Goal: Information Seeking & Learning: Check status

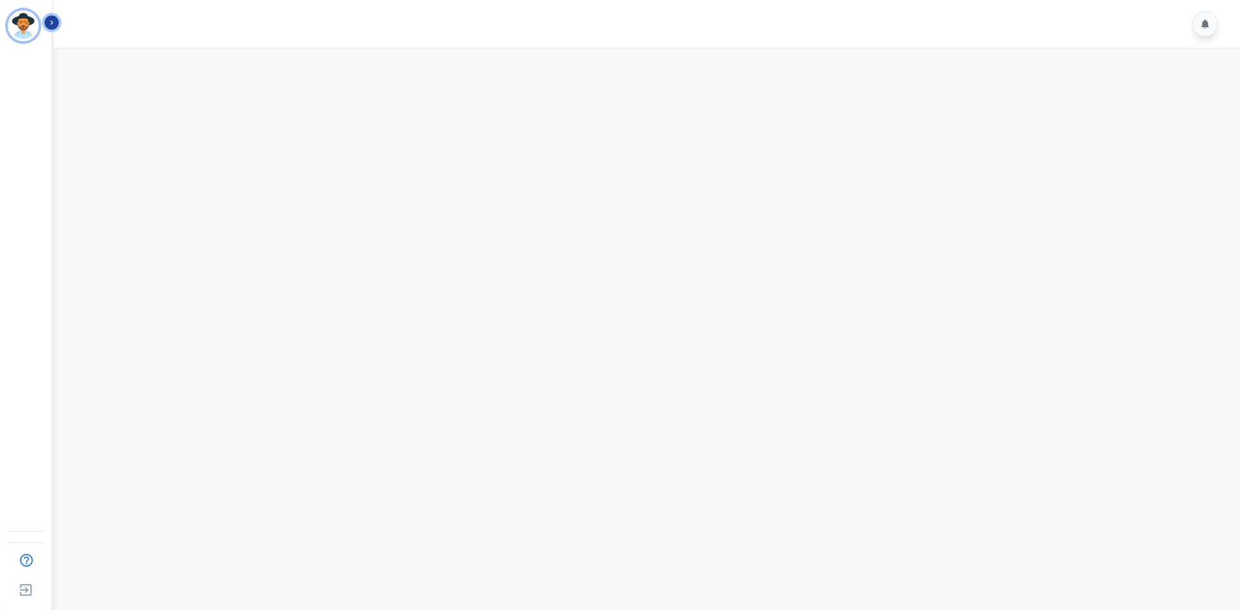
click at [57, 24] on button "Icon description" at bounding box center [52, 23] width 14 height 14
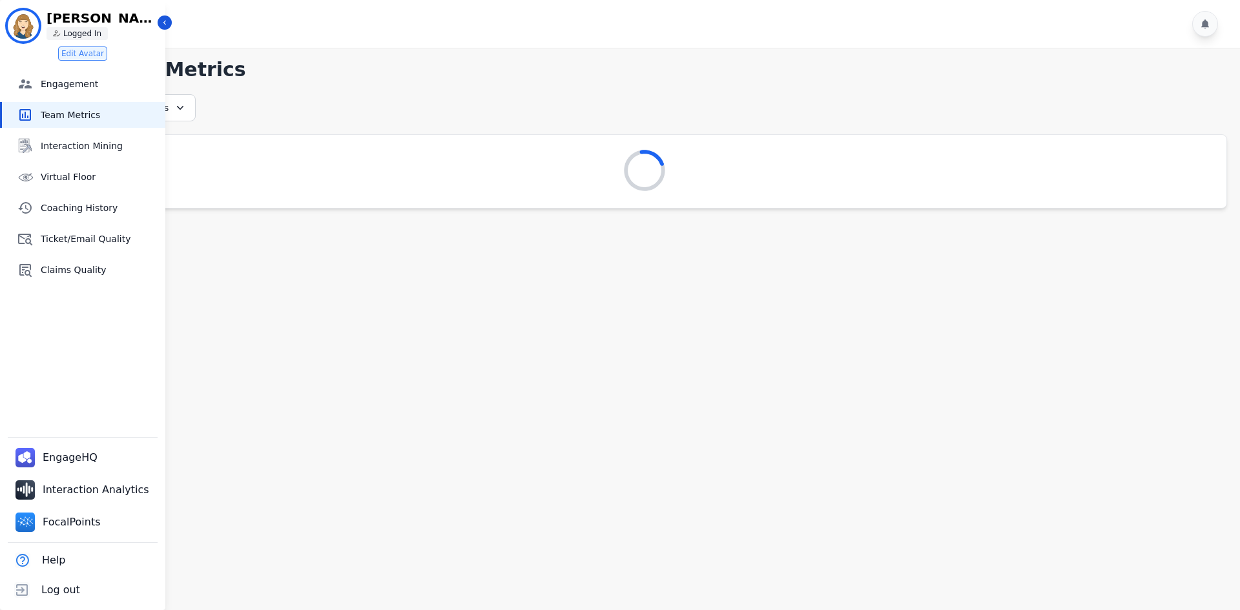
click at [868, 349] on main "**********" at bounding box center [645, 353] width 1191 height 610
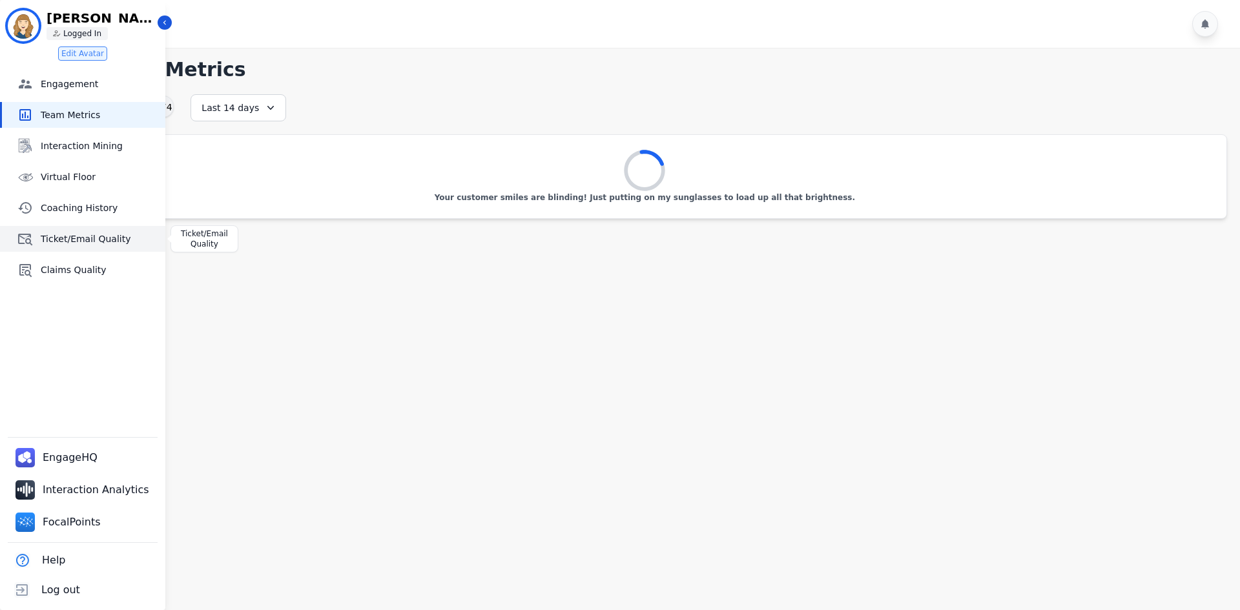
click at [93, 239] on span "Ticket/Email Quality" at bounding box center [101, 239] width 120 height 13
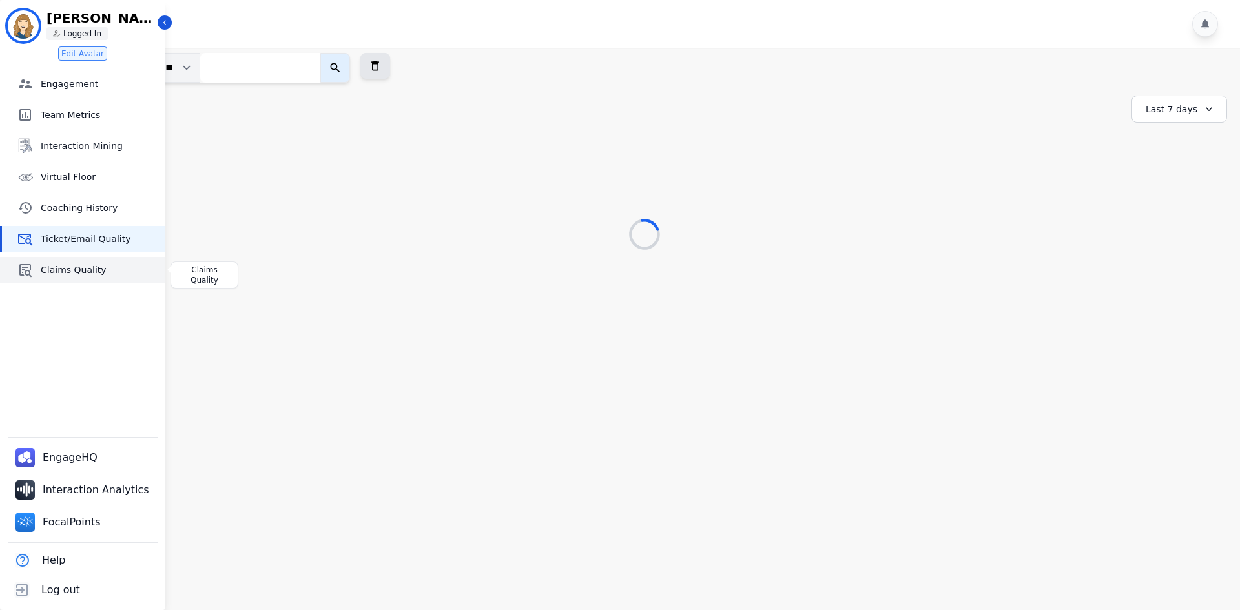
click at [106, 278] on link "Claims Quality" at bounding box center [83, 270] width 163 height 26
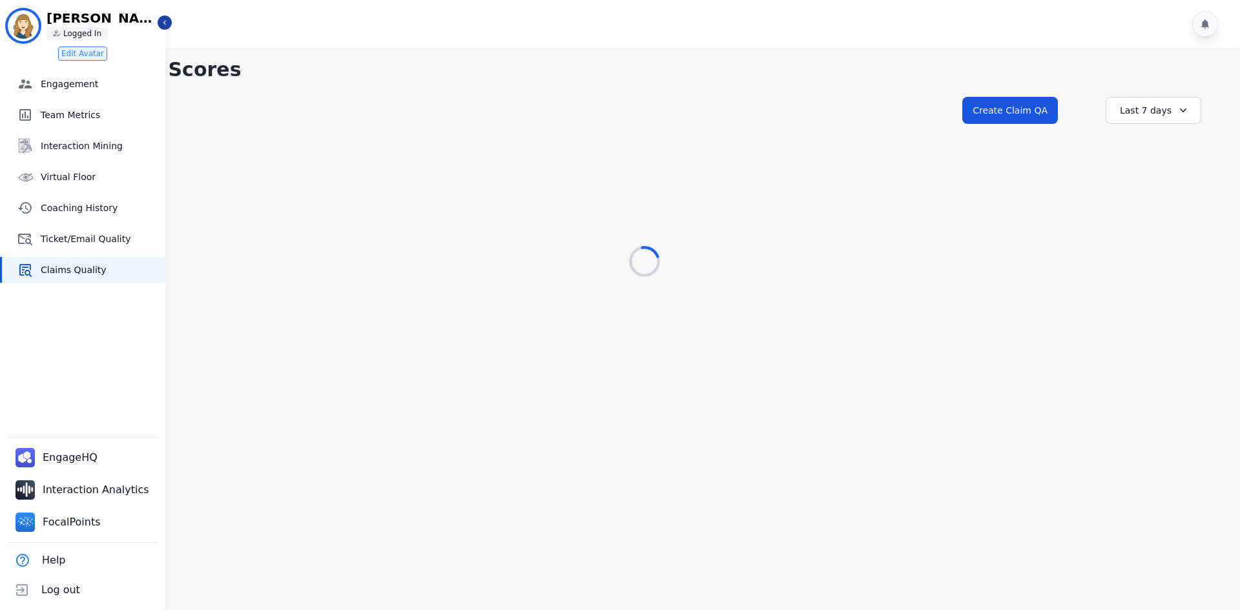
click at [160, 17] on aside "[PERSON_NAME] ID: [PERSON_NAME] Logged In Edit Avatar Engagement Engagement Tea…" at bounding box center [82, 305] width 165 height 610
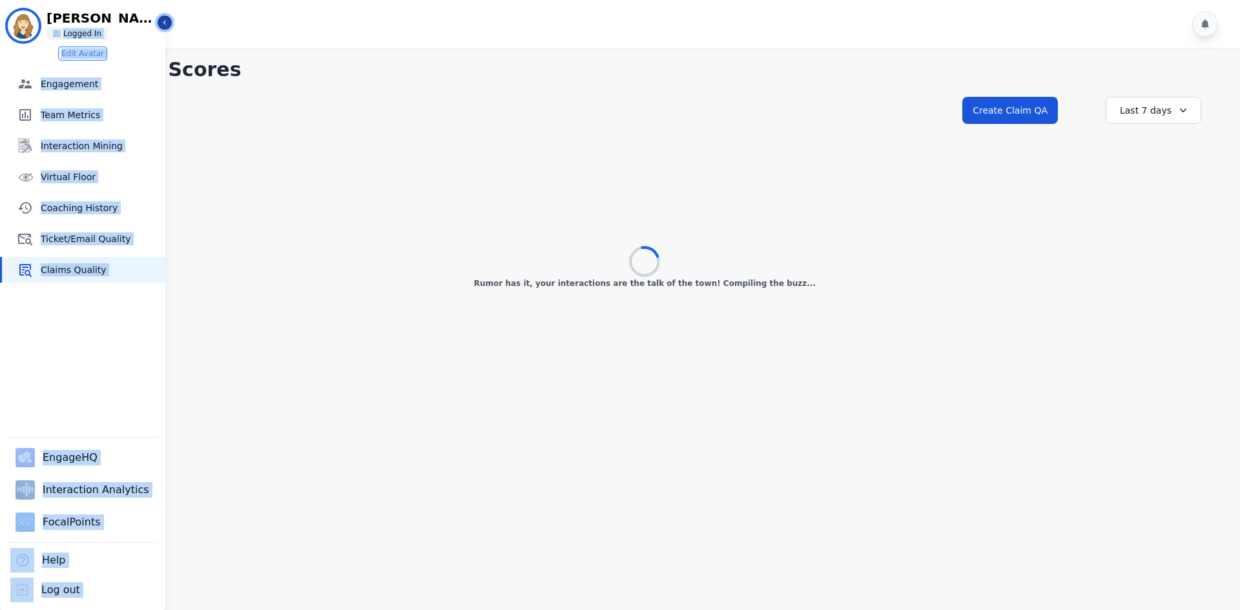
click at [169, 19] on icon "Sidebar" at bounding box center [164, 22] width 9 height 9
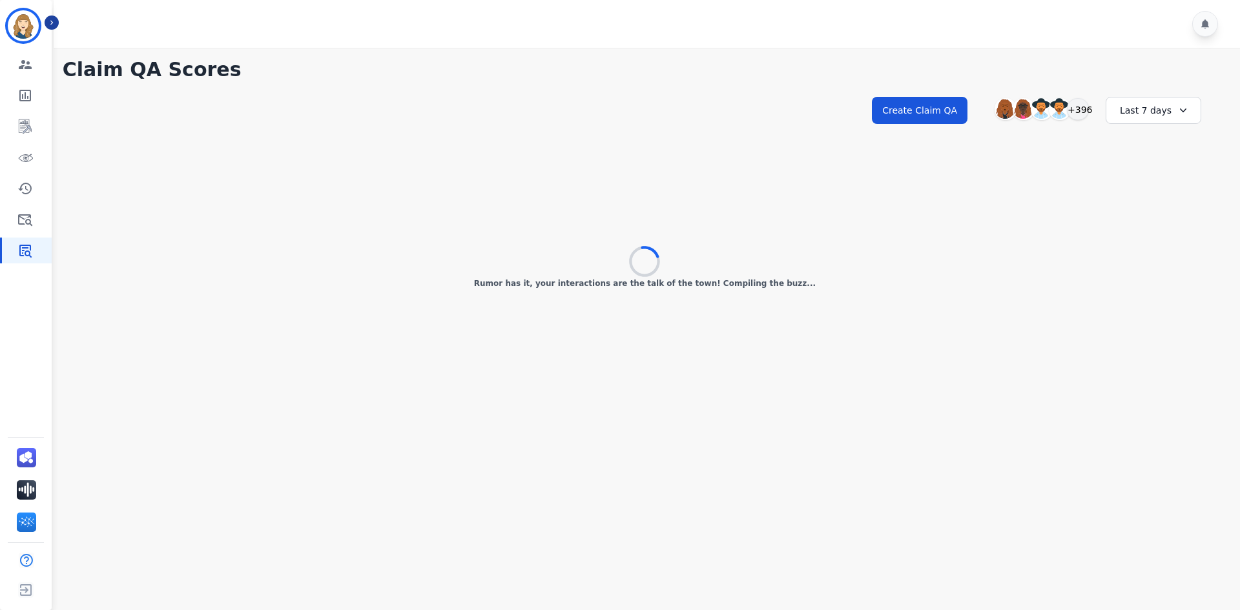
click at [296, 67] on h1 "Claim QA Scores" at bounding box center [645, 69] width 1165 height 23
click at [140, 38] on div at bounding box center [649, 24] width 1191 height 48
click at [653, 93] on div "**********" at bounding box center [645, 168] width 1191 height 241
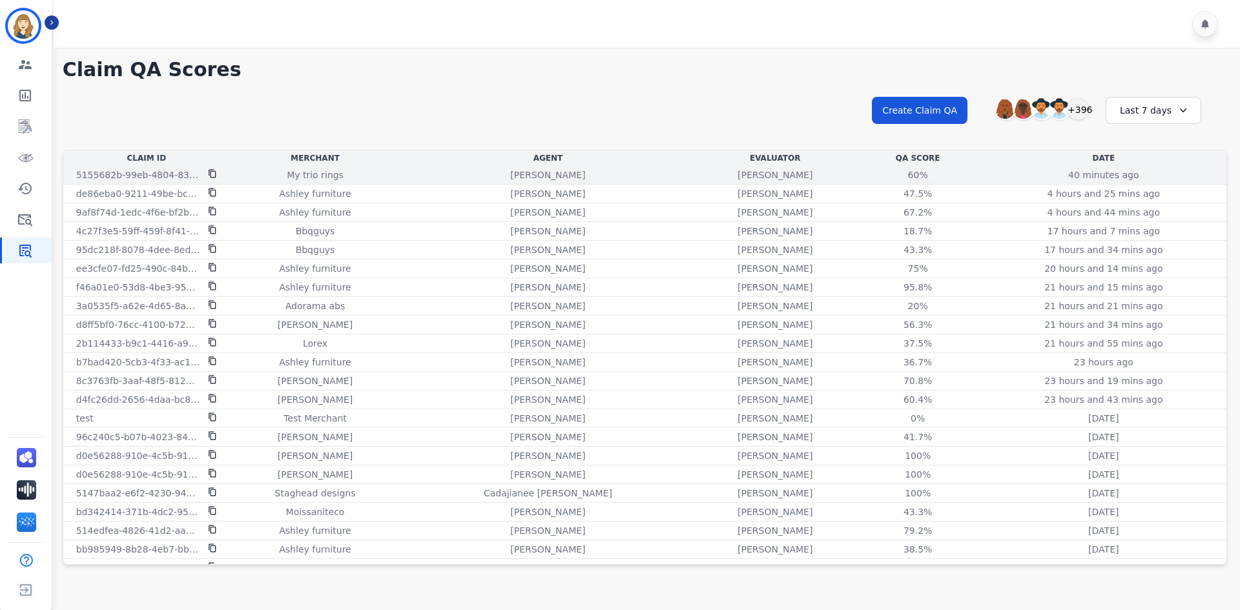
click at [858, 180] on div "60% See QA score details" at bounding box center [918, 175] width 121 height 13
click at [889, 175] on div "60%" at bounding box center [918, 175] width 58 height 13
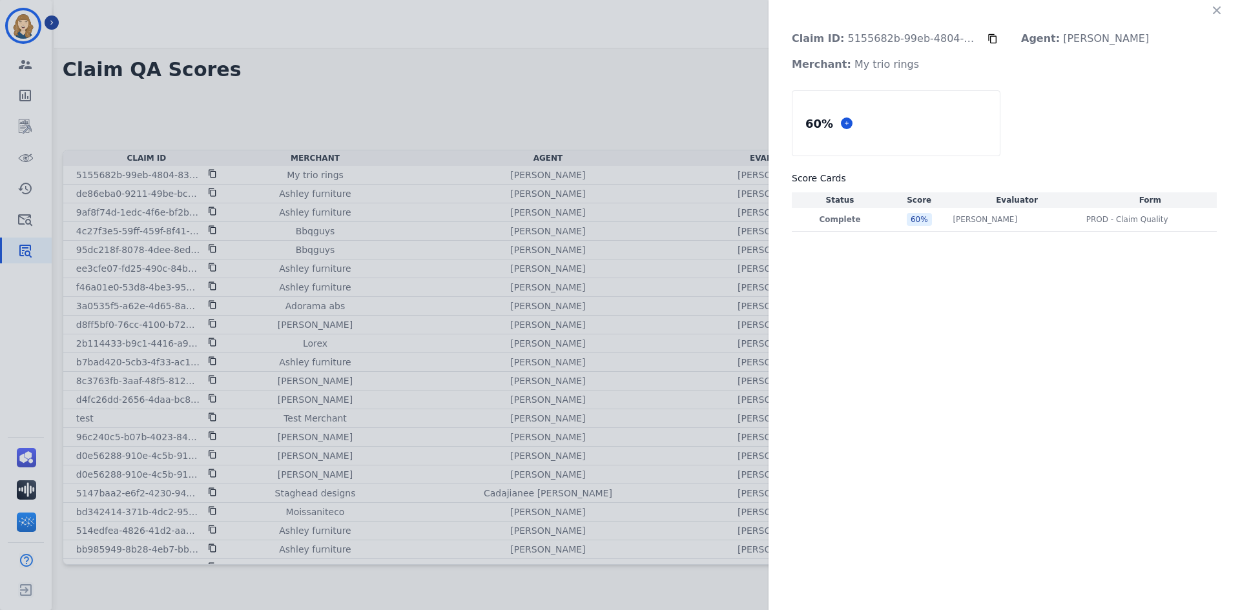
click at [689, 226] on div "Claim ID: 5155682b-99eb-4804-8373-4da8b51c465b Agent: [PERSON_NAME] Merchant: M…" at bounding box center [620, 305] width 1240 height 610
